Goal: Task Accomplishment & Management: Manage account settings

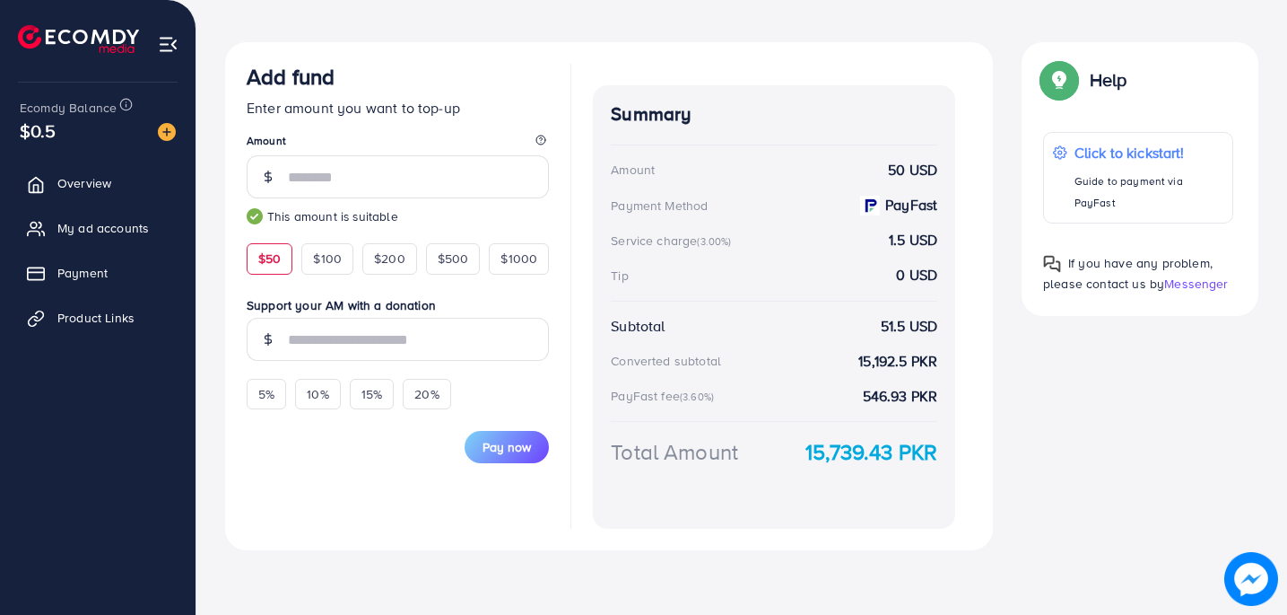
scroll to position [299, 0]
click at [101, 171] on link "Overview" at bounding box center [97, 183] width 169 height 36
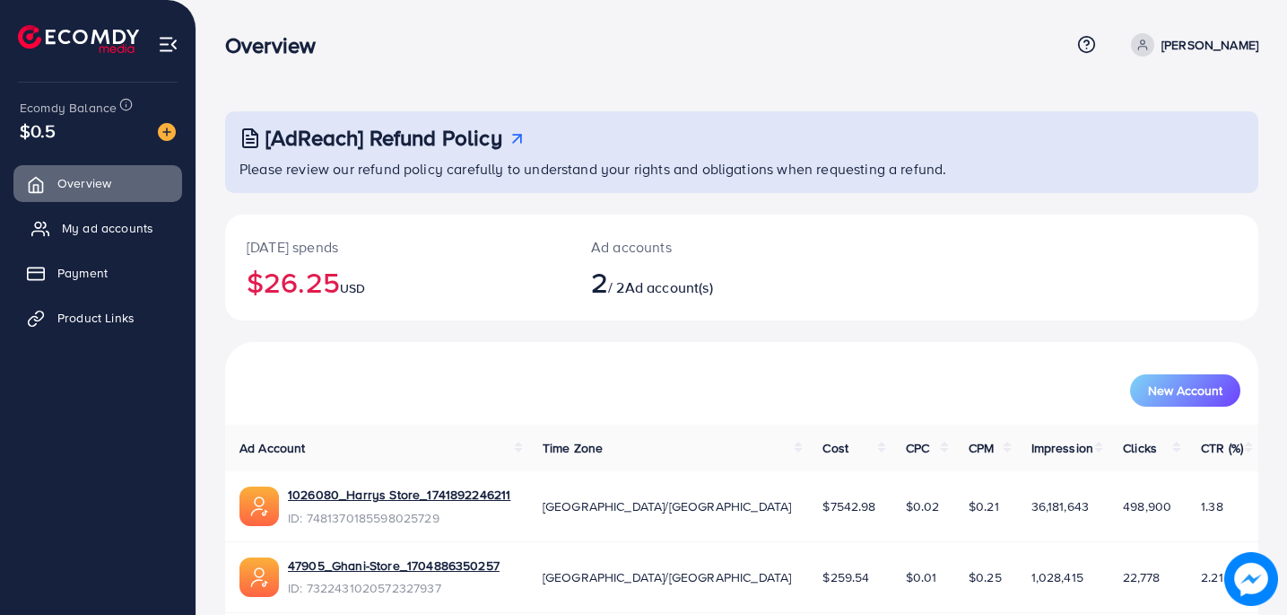
click at [97, 219] on span "My ad accounts" at bounding box center [108, 228] width 92 height 18
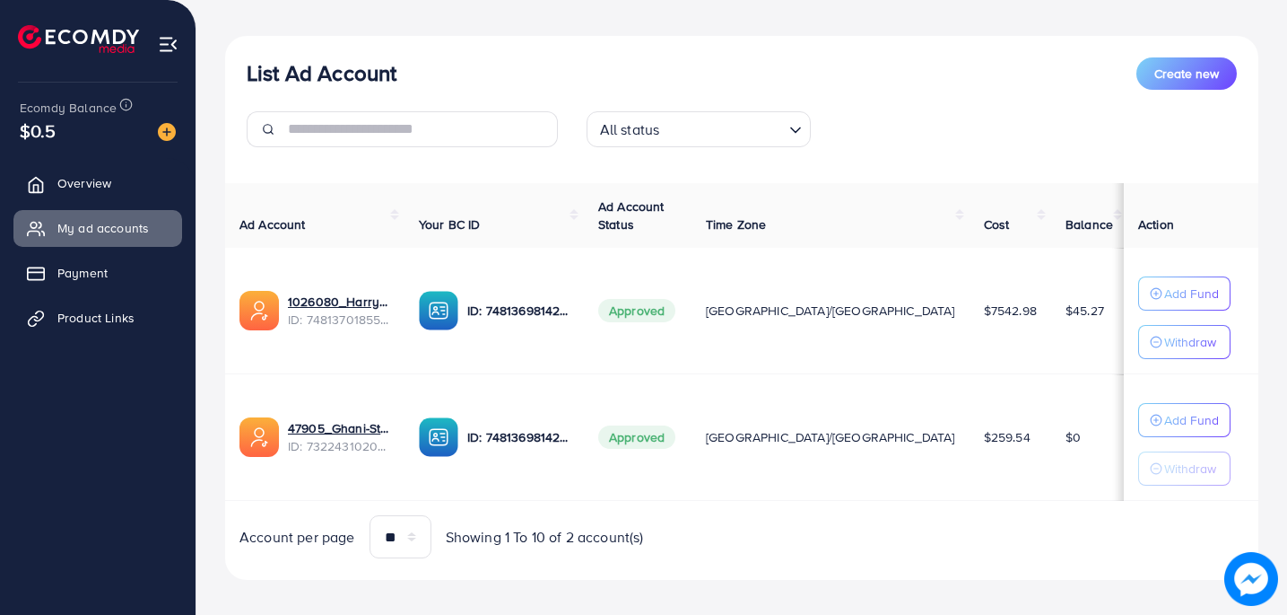
scroll to position [176, 0]
